Goal: Information Seeking & Learning: Learn about a topic

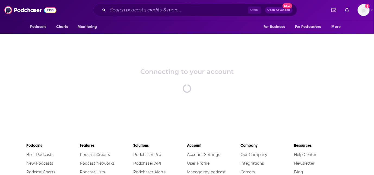
click at [188, 16] on div "Ctrl K Open Advanced New" at bounding box center [195, 10] width 204 height 12
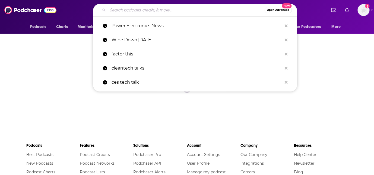
click at [190, 12] on input "Search podcasts, credits, & more..." at bounding box center [186, 10] width 157 height 9
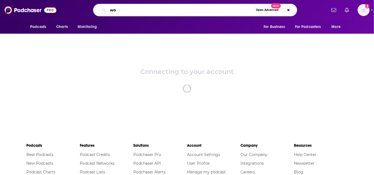
type input "w"
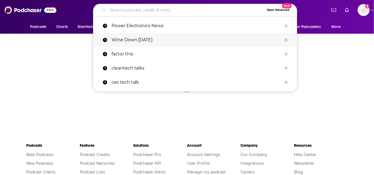
click at [179, 38] on p "Wine Down [DATE]" at bounding box center [197, 40] width 170 height 14
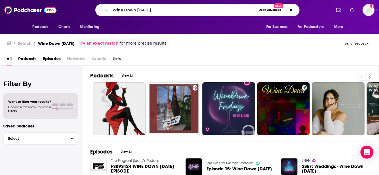
click at [370, 76] on icon at bounding box center [370, 77] width 2 height 2
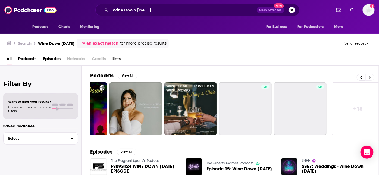
scroll to position [0, 210]
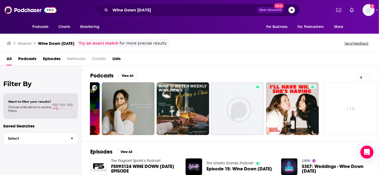
click at [374, 140] on div "Podcasts View All + 18" at bounding box center [234, 104] width 289 height 76
click at [360, 75] on icon at bounding box center [361, 77] width 2 height 4
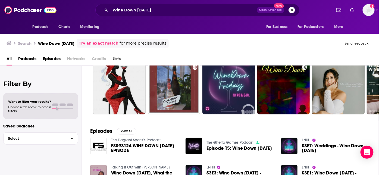
scroll to position [0, 0]
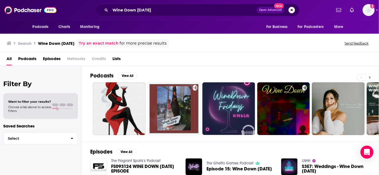
click at [370, 78] on icon at bounding box center [370, 77] width 2 height 4
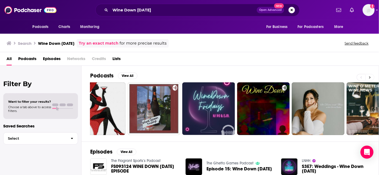
click at [370, 78] on icon at bounding box center [370, 77] width 2 height 4
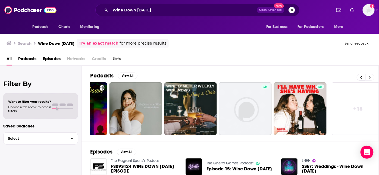
scroll to position [0, 210]
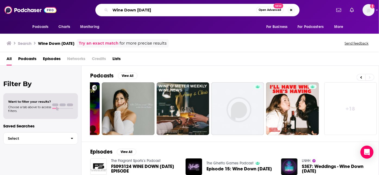
click at [171, 13] on input "Wine Down [DATE]" at bounding box center [183, 10] width 146 height 9
type input "W"
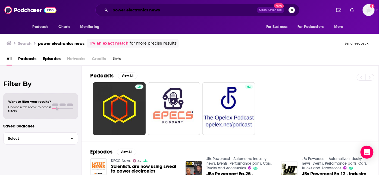
click at [193, 10] on input "power electronics news" at bounding box center [183, 10] width 146 height 9
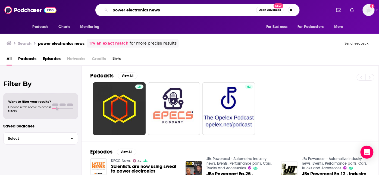
click at [193, 10] on input "power electronics news" at bounding box center [183, 10] width 146 height 9
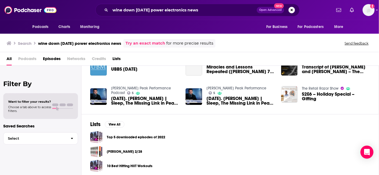
scroll to position [53, 0]
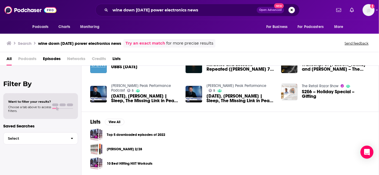
click at [367, 115] on div "Lists View All Top 5 downloaded episodes of 2022 [PERSON_NAME] 2/28 10 Best Hit…" at bounding box center [229, 144] width 297 height 65
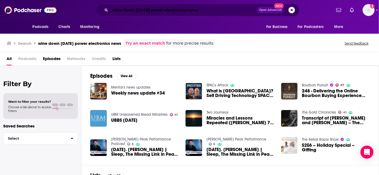
click at [149, 10] on input "wine down [DATE] power electronics news" at bounding box center [183, 10] width 146 height 9
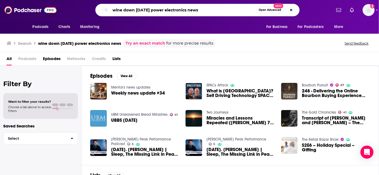
click at [149, 10] on input "wine down [DATE] power electronics news" at bounding box center [183, 10] width 146 height 9
paste input "Wine Down [DATE] with TI’s [PERSON_NAME]"
type input "Wine Down [DATE] with TI’s [PERSON_NAME]"
click at [49, 63] on span "Episodes" at bounding box center [52, 59] width 18 height 11
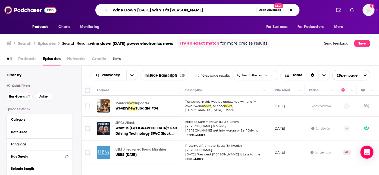
click at [224, 10] on input "Wine Down [DATE] with TI’s [PERSON_NAME]" at bounding box center [183, 10] width 146 height 9
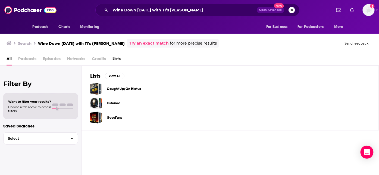
click at [370, 94] on div "Lists View All Caught Up/On Hiatus Listened Good’uns" at bounding box center [229, 98] width 297 height 65
click at [374, 117] on div "Lists View All Caught Up/On Hiatus Listened Good’uns" at bounding box center [229, 98] width 297 height 65
